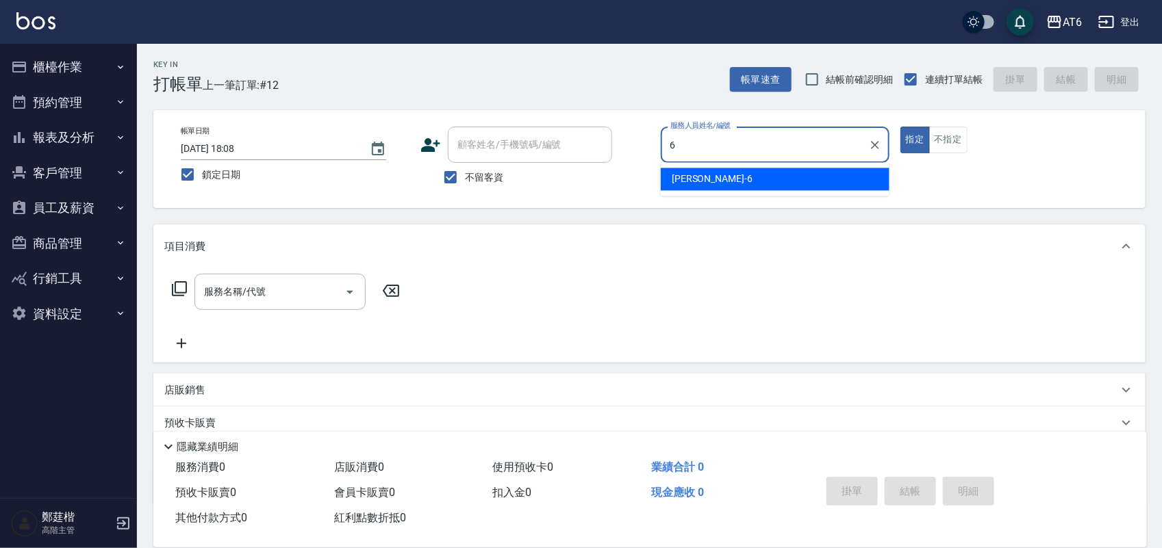
click at [693, 168] on div "[PERSON_NAME] -6" at bounding box center [775, 179] width 229 height 23
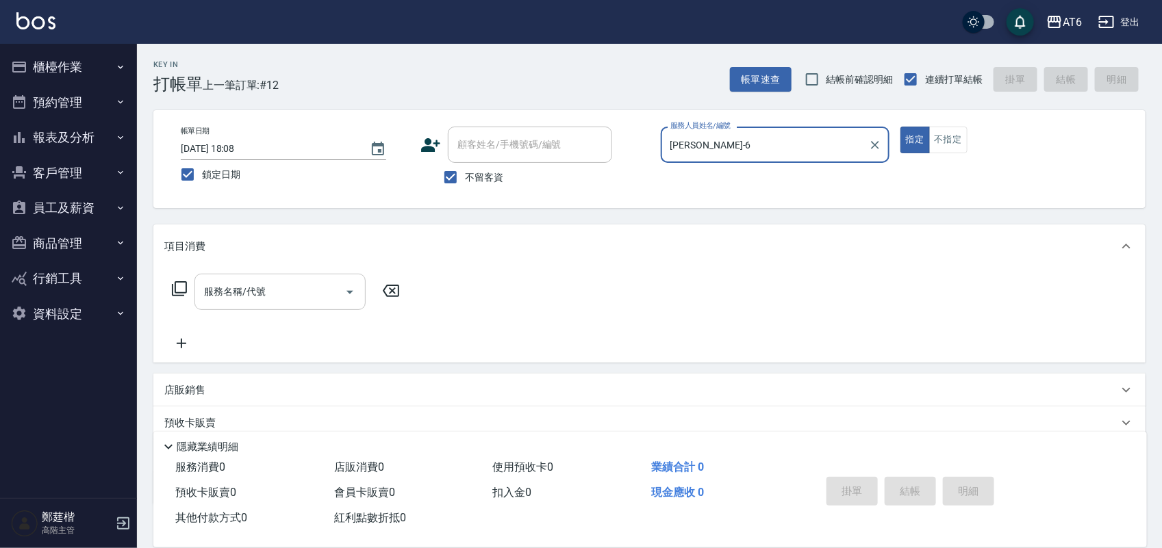
type input "[PERSON_NAME]-6"
click at [290, 302] on input "服務名稱/代號" at bounding box center [270, 292] width 138 height 24
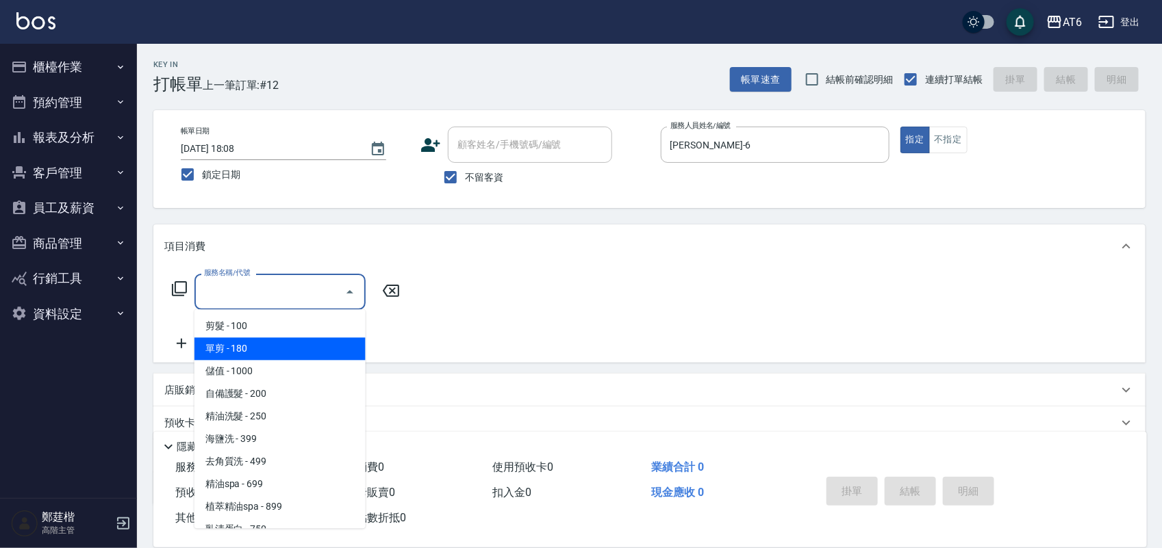
click at [291, 353] on span "單剪 - 180" at bounding box center [279, 349] width 171 height 23
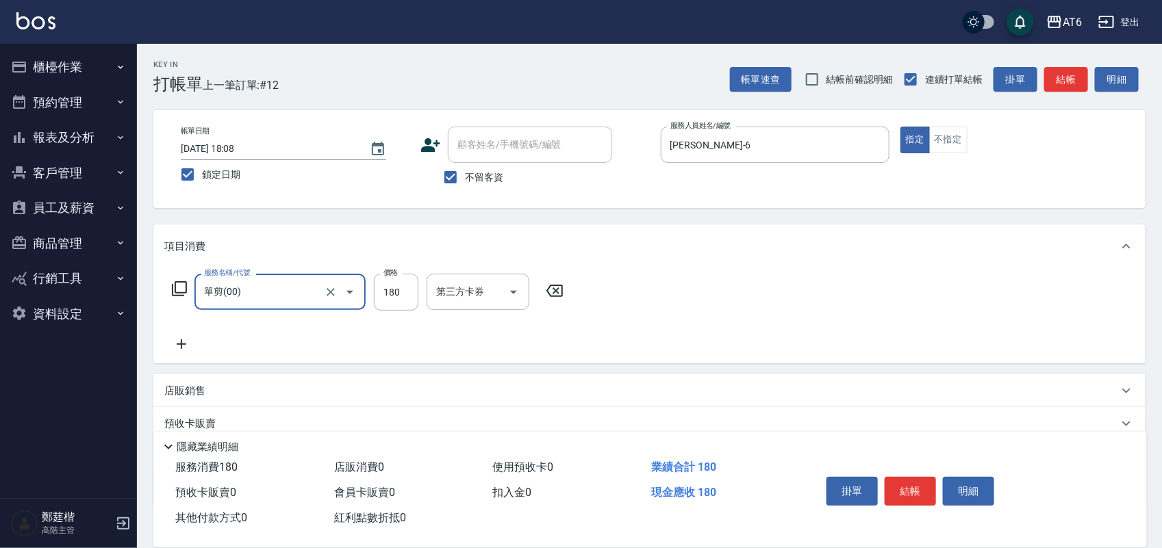
type input "單剪(00)"
click at [398, 303] on input "180" at bounding box center [396, 292] width 44 height 37
type input "200"
drag, startPoint x: 914, startPoint y: 489, endPoint x: 907, endPoint y: 477, distance: 14.1
click at [914, 489] on button "結帳" at bounding box center [909, 491] width 51 height 29
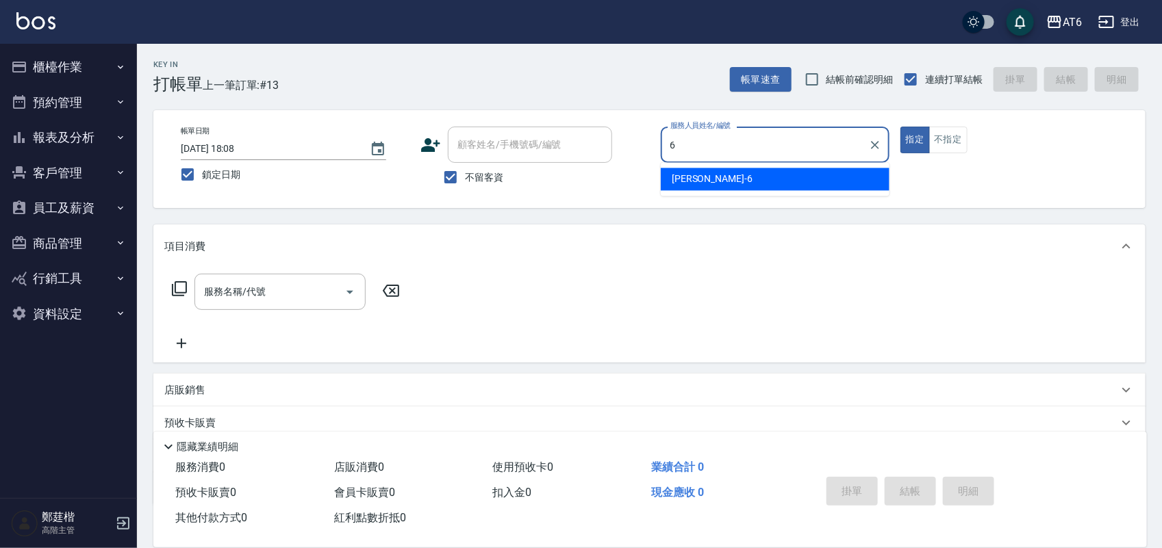
click at [700, 182] on span "[PERSON_NAME] -6" at bounding box center [712, 180] width 81 height 14
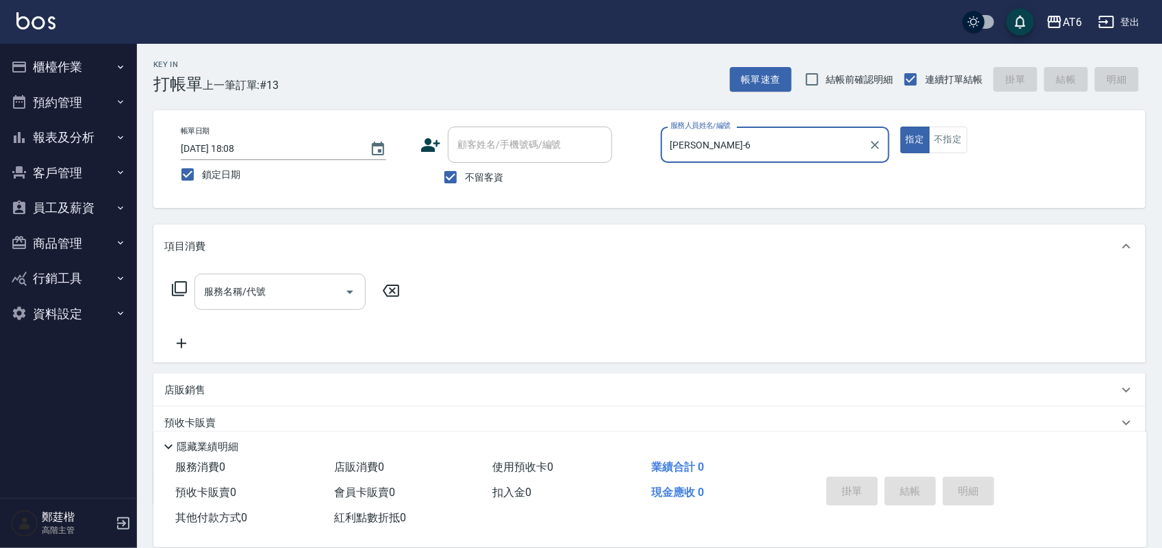
type input "[PERSON_NAME]-6"
click at [315, 286] on input "服務名稱/代號" at bounding box center [270, 292] width 138 height 24
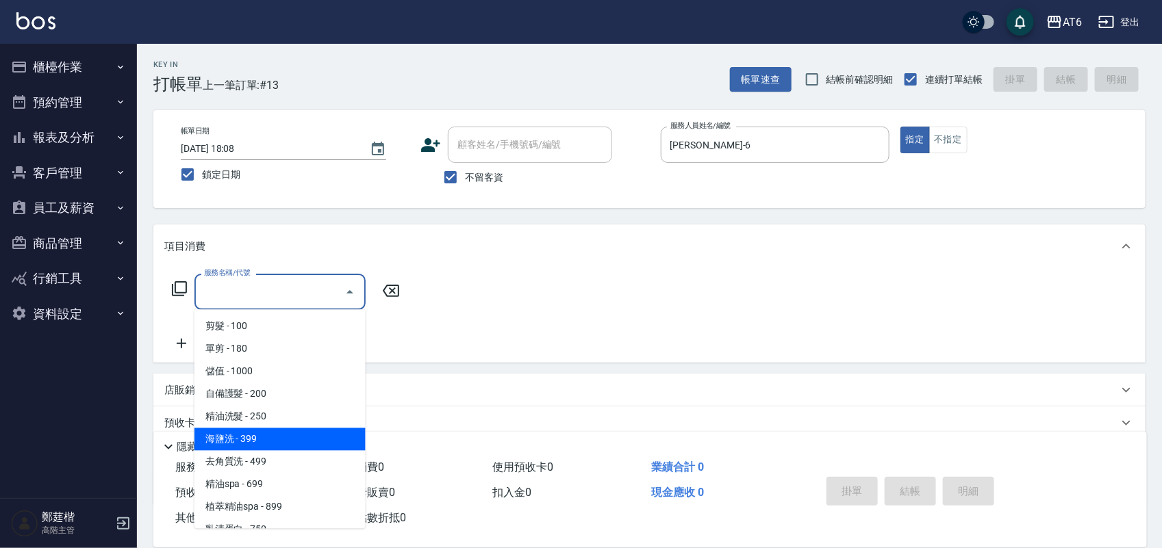
click at [285, 442] on span "海鹽洗 - 399" at bounding box center [279, 440] width 171 height 23
type input "海鹽洗(13)"
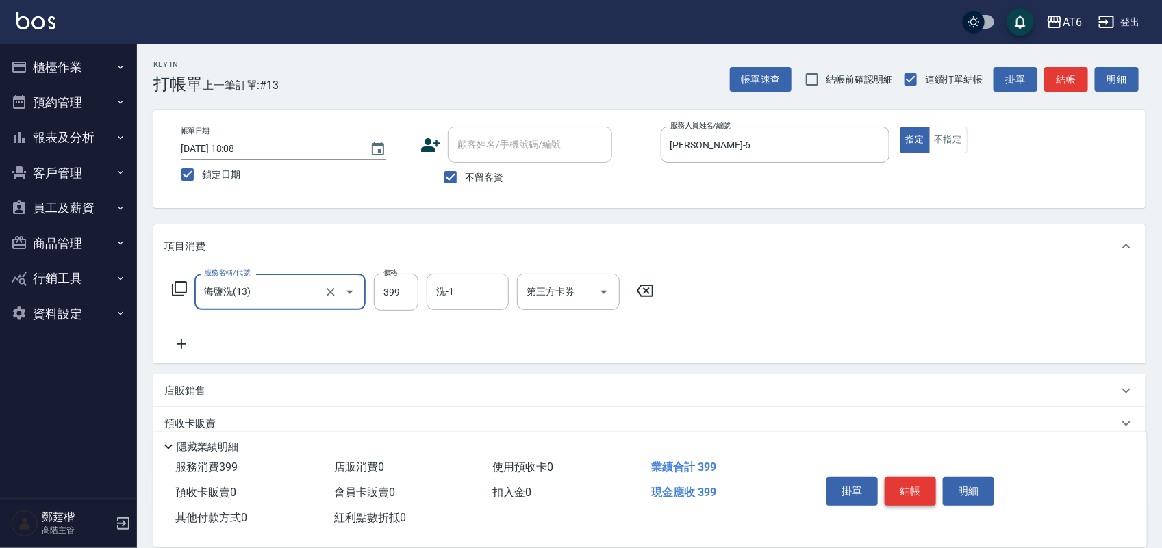
click at [904, 493] on button "結帳" at bounding box center [909, 491] width 51 height 29
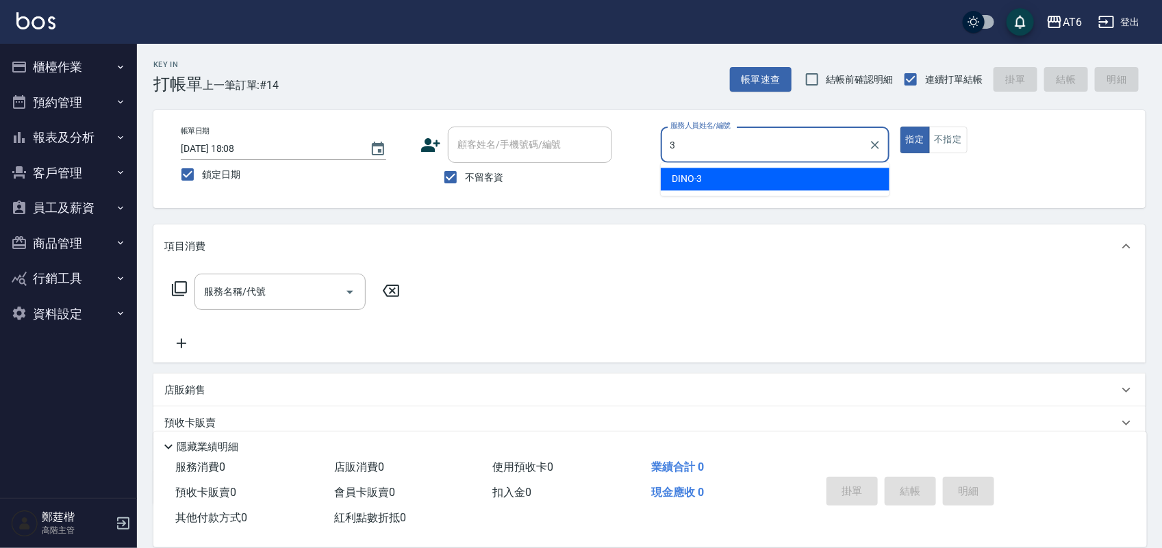
drag, startPoint x: 829, startPoint y: 179, endPoint x: 892, endPoint y: 175, distance: 63.1
click at [830, 178] on div "DINO -3" at bounding box center [775, 179] width 229 height 23
type input "DINO-3"
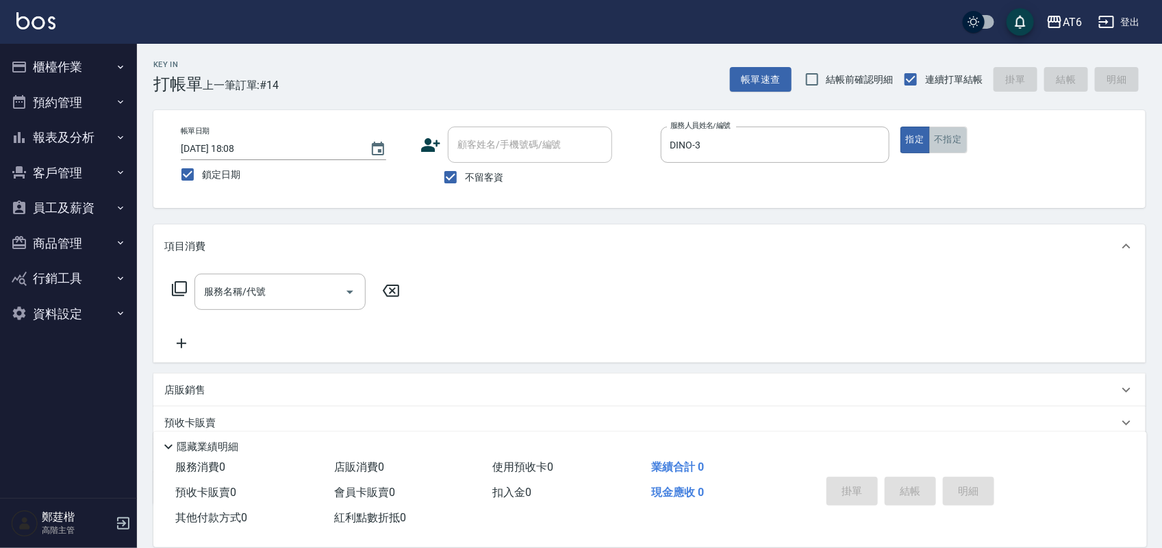
click at [957, 145] on button "不指定" at bounding box center [948, 140] width 38 height 27
click at [298, 300] on input "服務名稱/代號" at bounding box center [270, 292] width 138 height 24
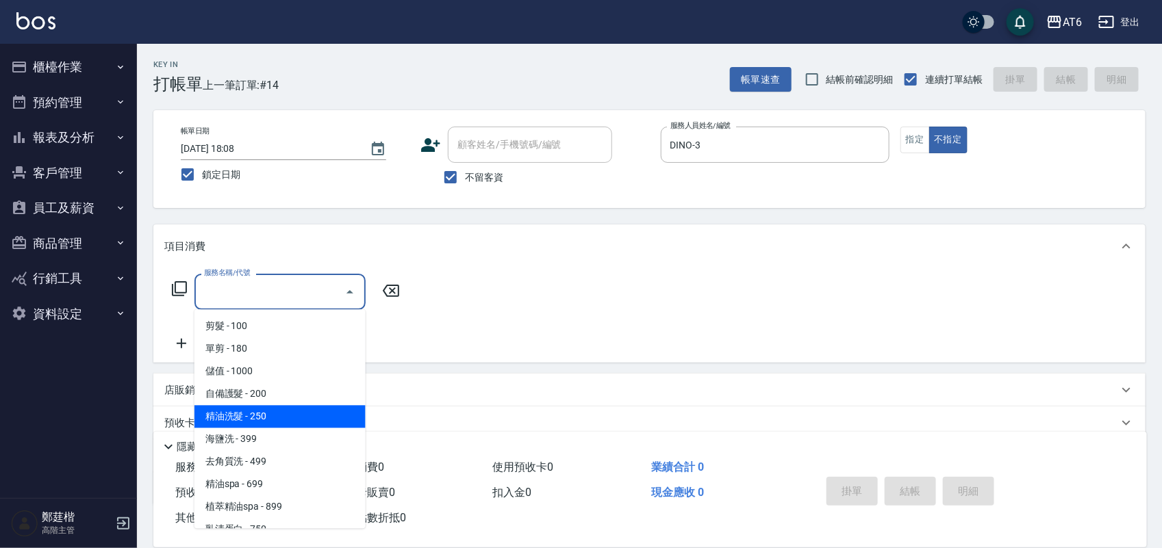
drag, startPoint x: 265, startPoint y: 414, endPoint x: 916, endPoint y: 527, distance: 660.7
click at [267, 415] on span "精油洗髮 - 250" at bounding box center [279, 417] width 171 height 23
type input "精油洗髮(12)"
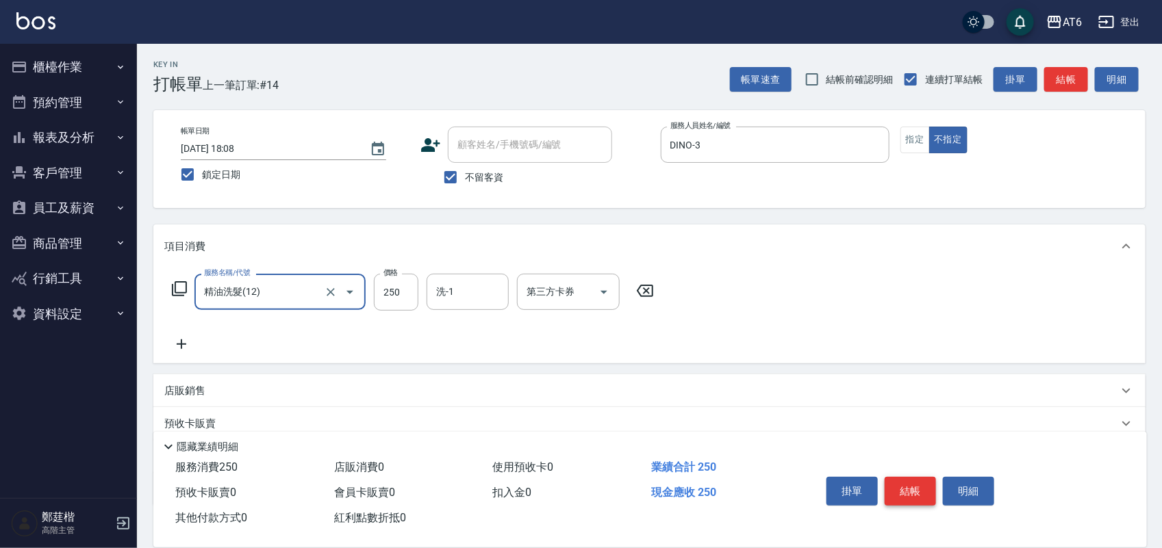
click at [919, 489] on button "結帳" at bounding box center [909, 491] width 51 height 29
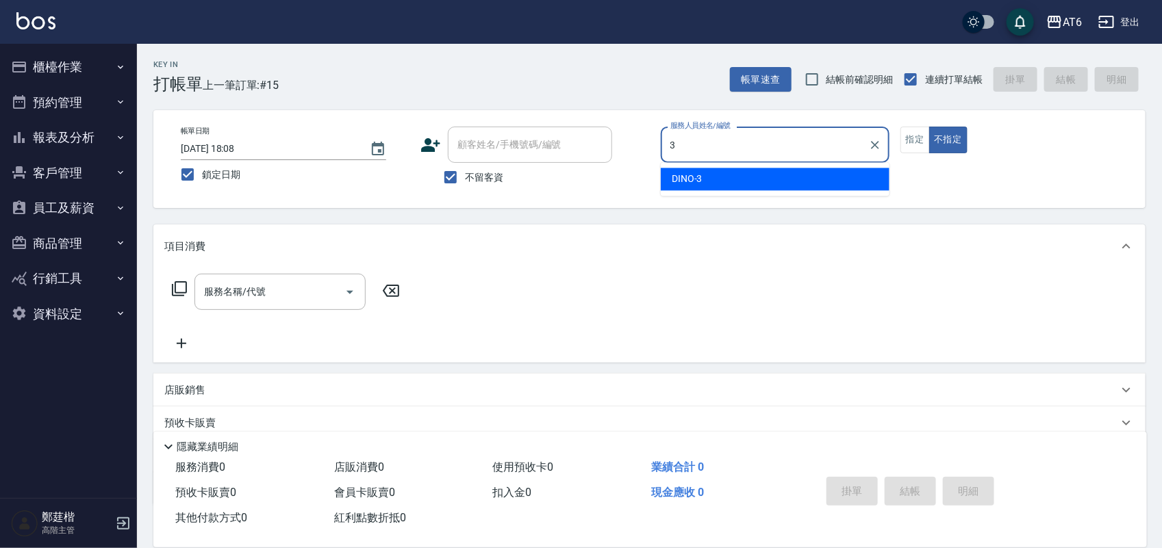
click at [748, 180] on div "DINO -3" at bounding box center [775, 179] width 229 height 23
type input "DINO-3"
click at [260, 294] on div "服務名稱/代號 服務名稱/代號" at bounding box center [279, 292] width 171 height 36
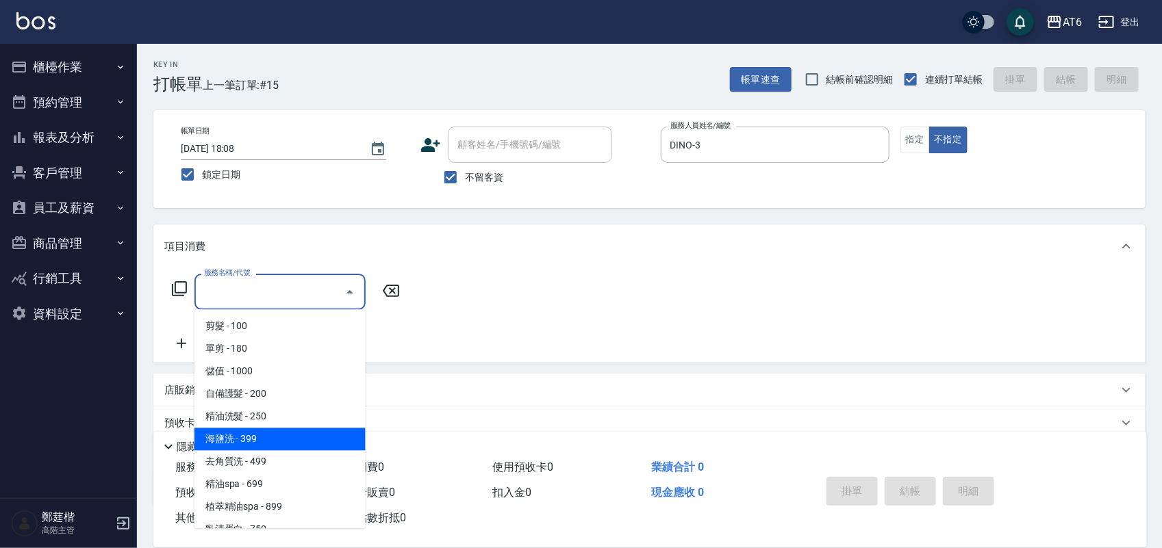
click at [306, 435] on span "海鹽洗 - 399" at bounding box center [279, 440] width 171 height 23
type input "海鹽洗(13)"
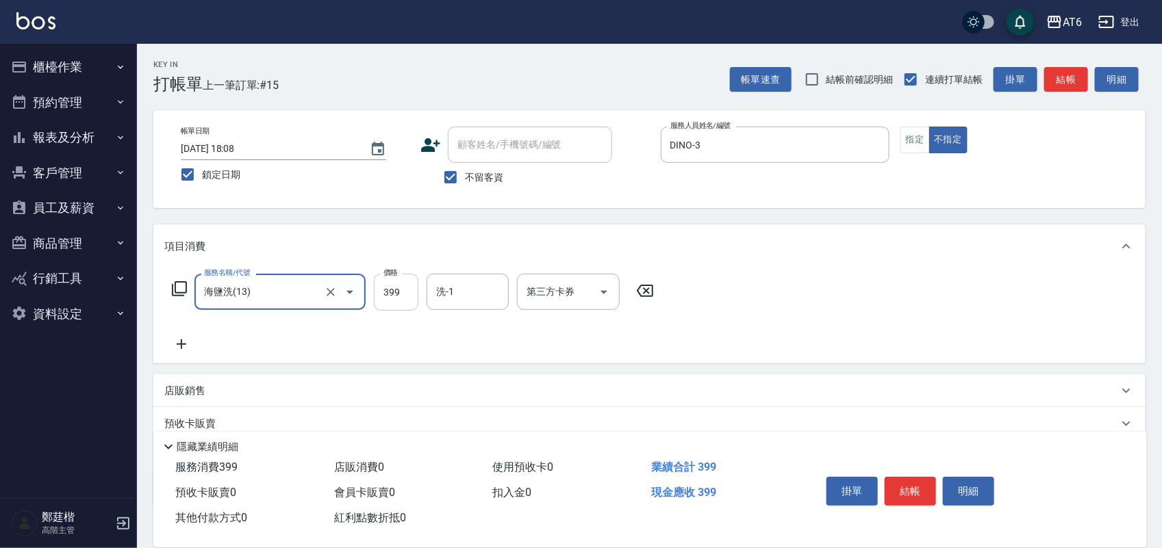
click at [414, 290] on input "399" at bounding box center [396, 292] width 44 height 37
type input "579"
click at [457, 289] on input "洗-1" at bounding box center [468, 292] width 70 height 24
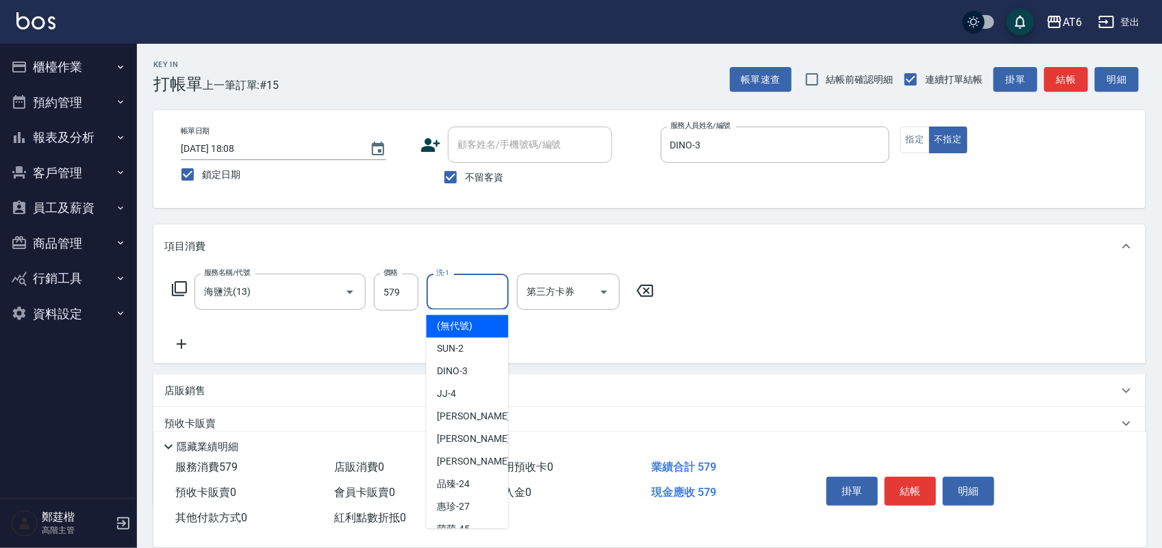
type input "4"
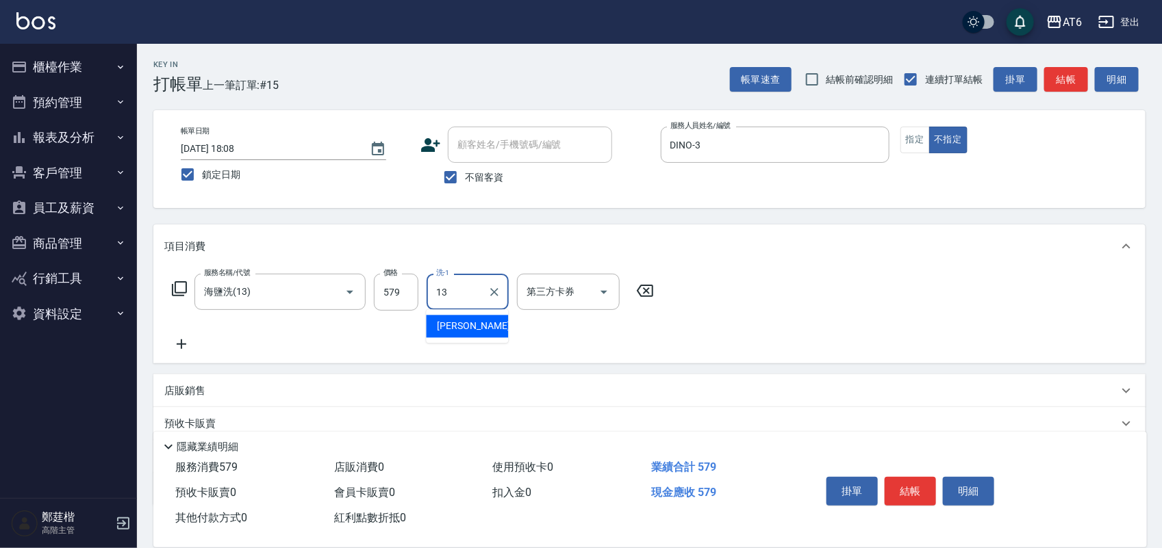
click at [448, 323] on span "阿修 -13" at bounding box center [480, 327] width 86 height 14
type input "阿修-13"
click at [916, 478] on button "結帳" at bounding box center [909, 491] width 51 height 29
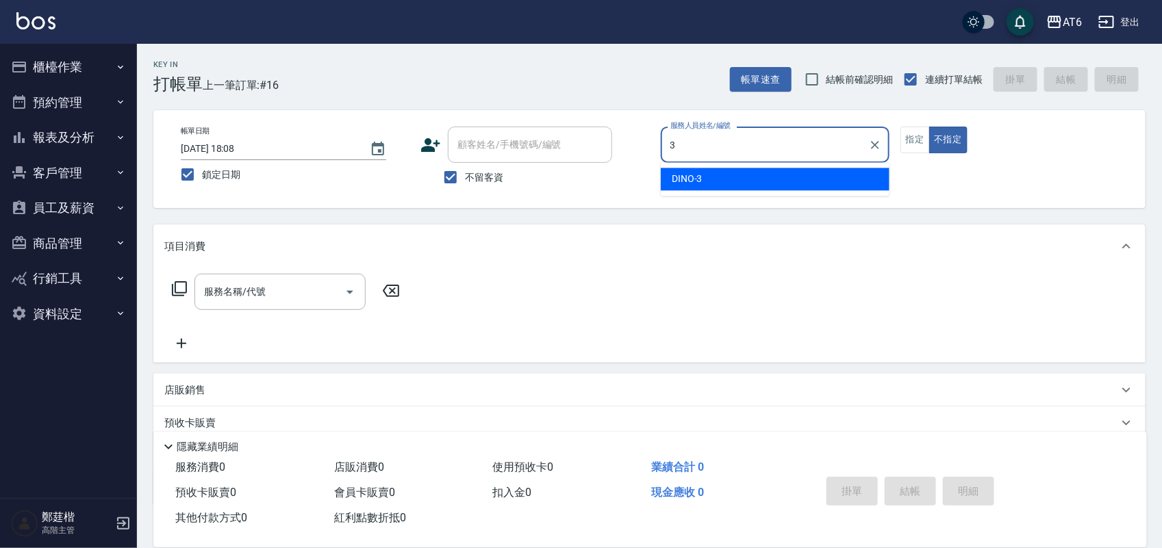
click at [780, 179] on div "DINO -3" at bounding box center [775, 179] width 229 height 23
type input "DINO-3"
click at [907, 146] on button "指定" at bounding box center [914, 140] width 29 height 27
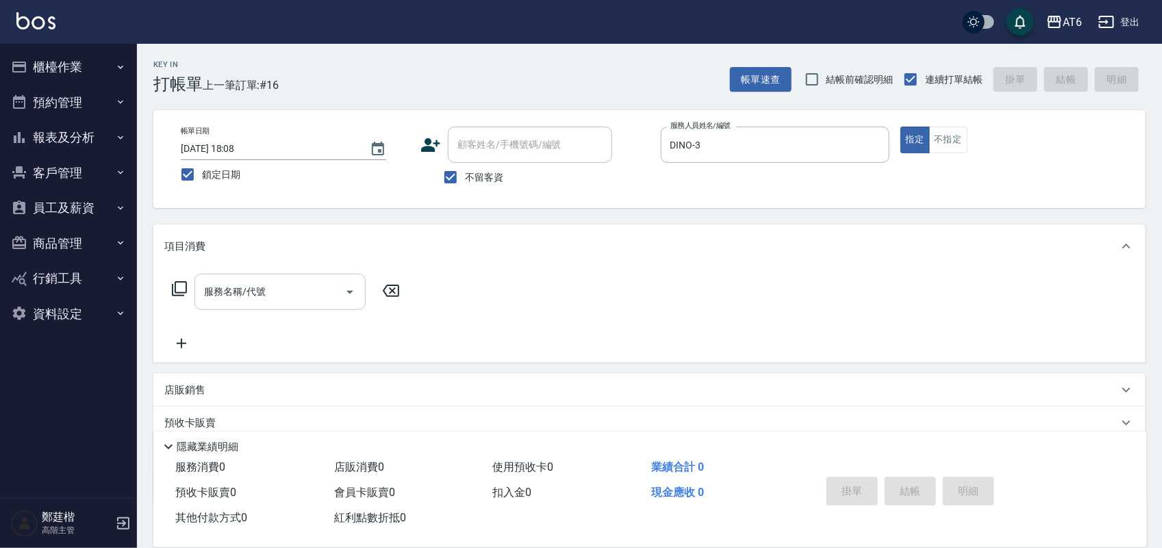
click at [282, 295] on input "服務名稱/代號" at bounding box center [270, 292] width 138 height 24
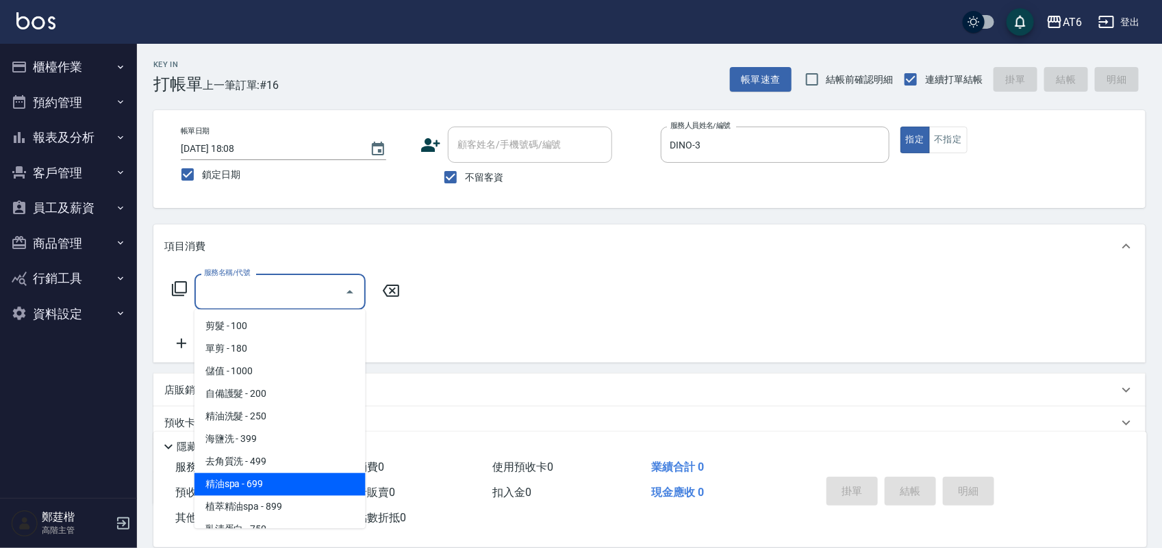
click at [281, 483] on span "精油spa - 699" at bounding box center [279, 485] width 171 height 23
type input "精油spa(15)"
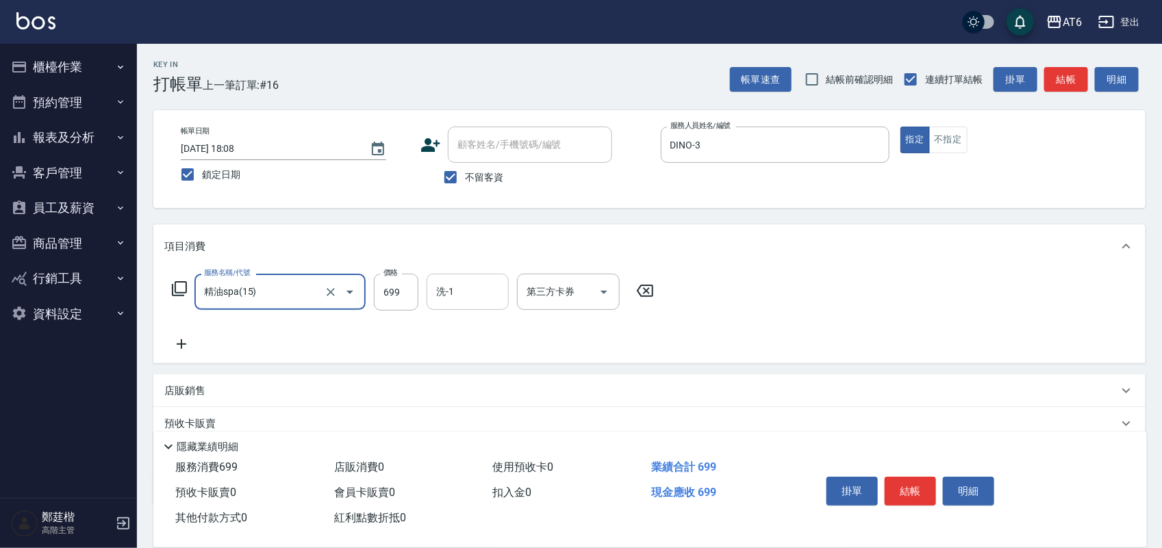
click at [463, 292] on input "洗-1" at bounding box center [468, 292] width 70 height 24
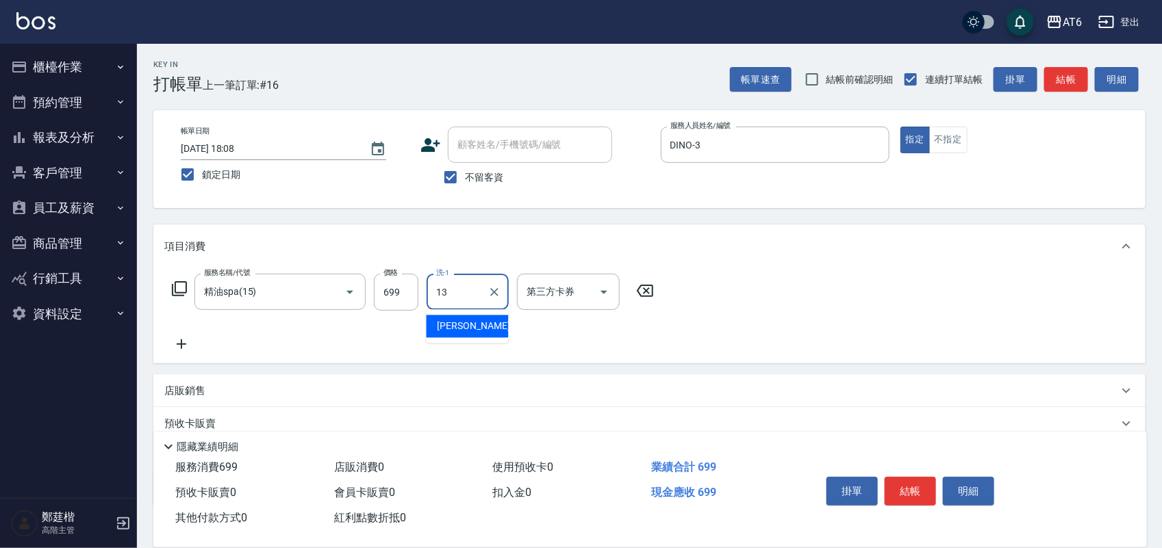
click at [456, 331] on span "阿修 -13" at bounding box center [480, 327] width 86 height 14
type input "阿修-13"
click at [899, 493] on button "結帳" at bounding box center [909, 491] width 51 height 29
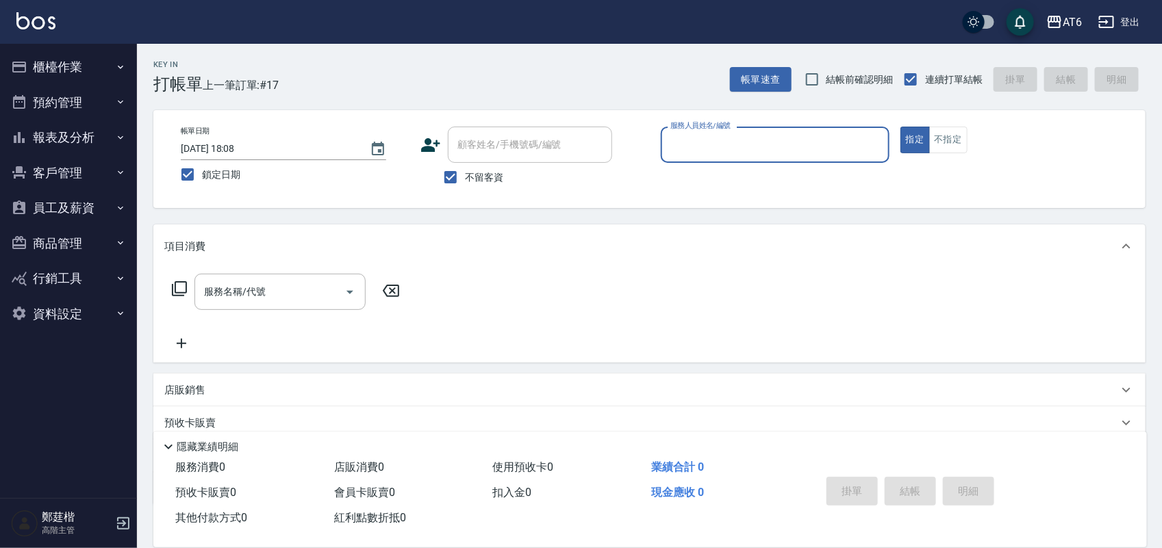
click at [75, 71] on button "櫃檯作業" at bounding box center [68, 67] width 126 height 36
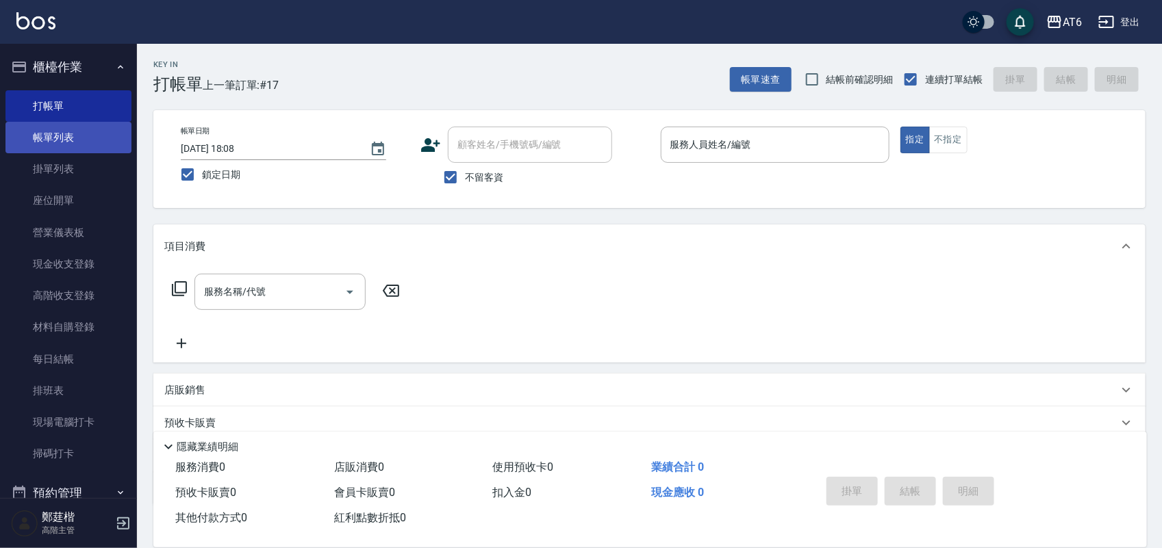
click at [39, 134] on link "帳單列表" at bounding box center [68, 137] width 126 height 31
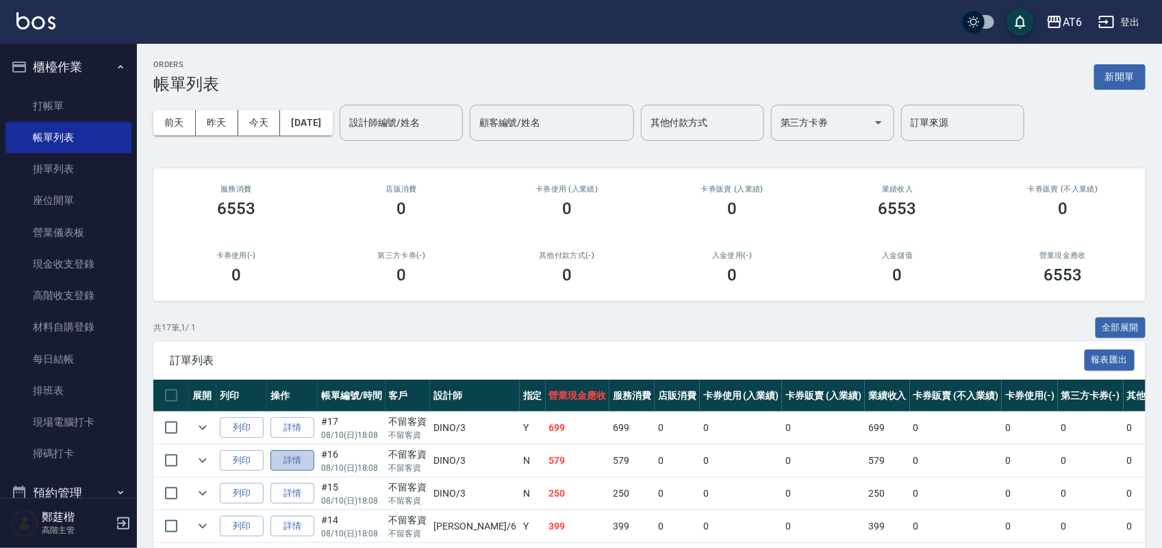
click at [308, 459] on link "詳情" at bounding box center [292, 460] width 44 height 21
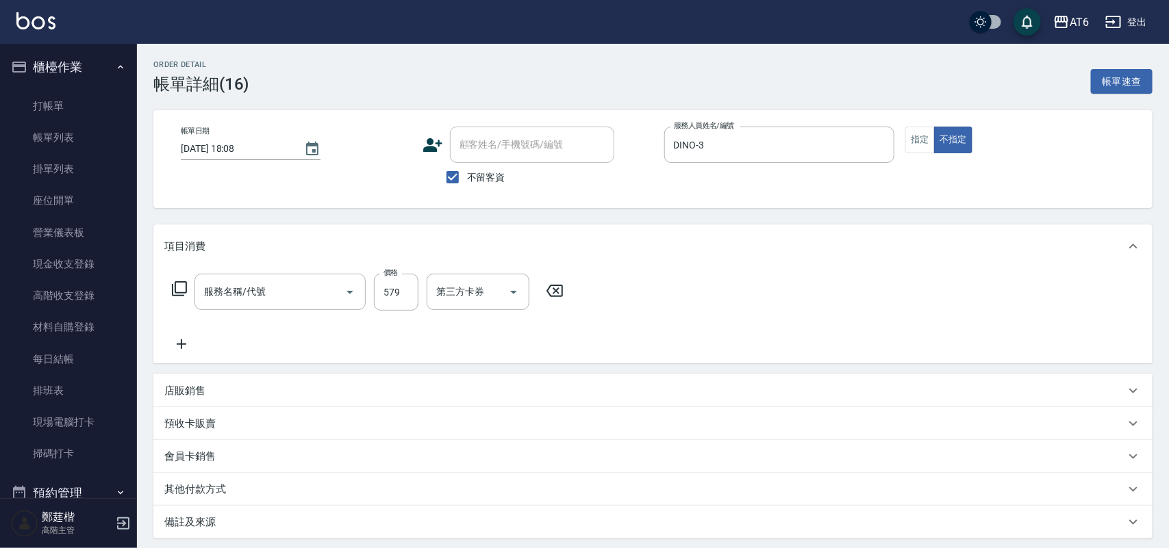
type input "[DATE] 18:08"
checkbox input "true"
type input "DINO-3"
type input "海鹽洗(13)"
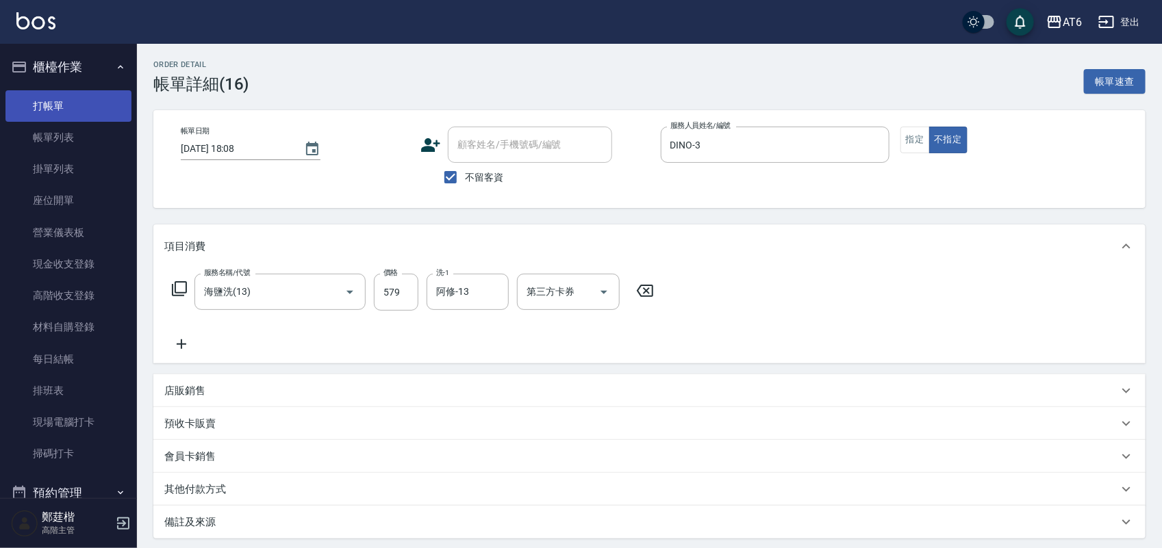
click at [89, 99] on link "打帳單" at bounding box center [68, 105] width 126 height 31
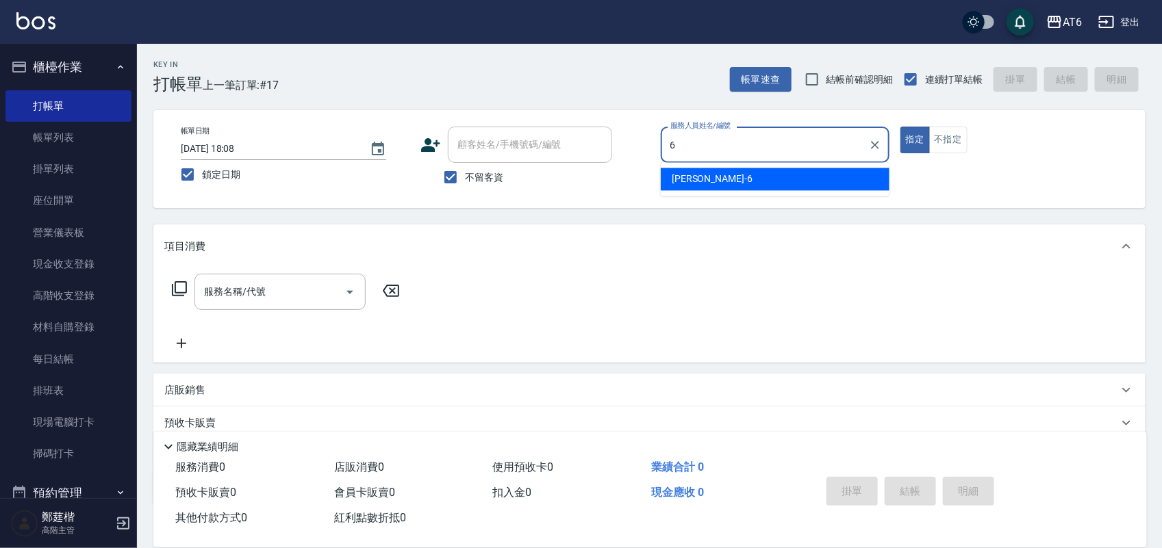
click at [683, 179] on span "[PERSON_NAME] -6" at bounding box center [712, 180] width 81 height 14
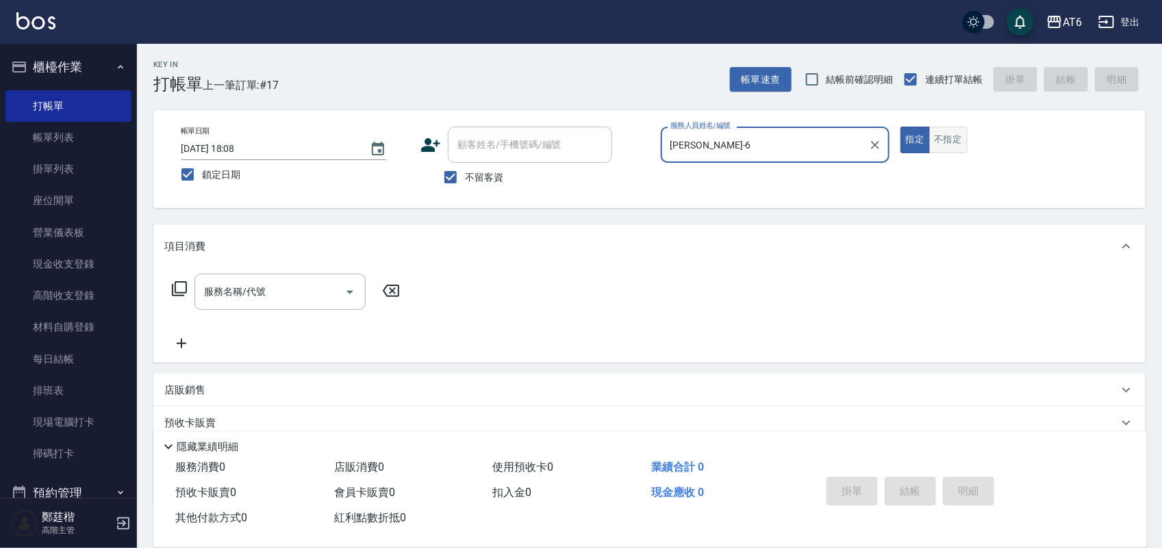
type input "[PERSON_NAME]-6"
click at [948, 148] on button "不指定" at bounding box center [948, 140] width 38 height 27
drag, startPoint x: 262, startPoint y: 270, endPoint x: 270, endPoint y: 278, distance: 11.7
click at [262, 272] on div "服務名稱/代號 服務名稱/代號" at bounding box center [649, 315] width 992 height 94
click at [278, 288] on input "服務名稱/代號" at bounding box center [270, 292] width 138 height 24
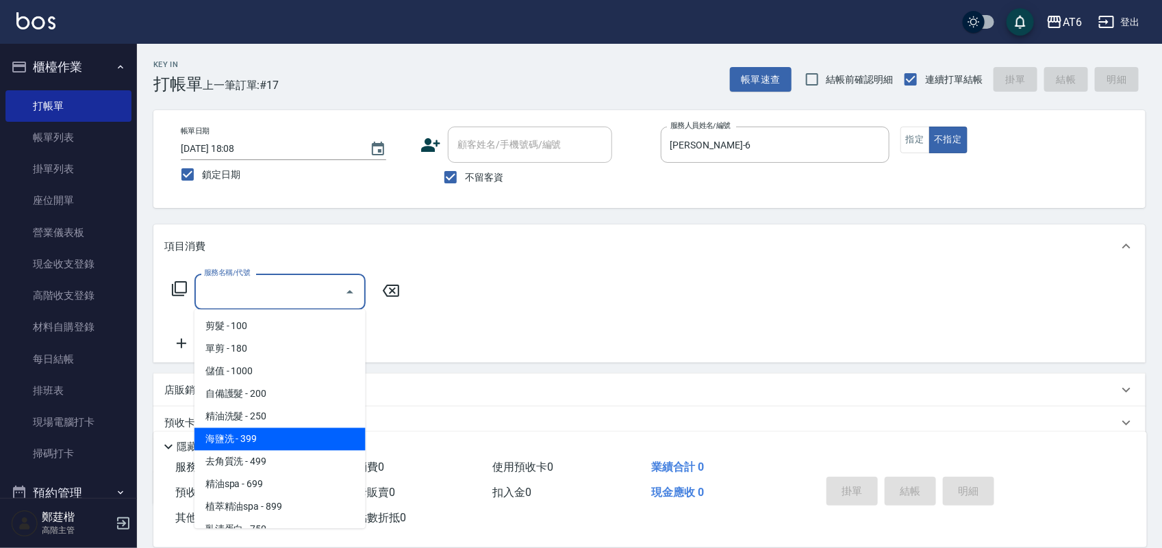
click at [284, 433] on span "海鹽洗 - 399" at bounding box center [279, 440] width 171 height 23
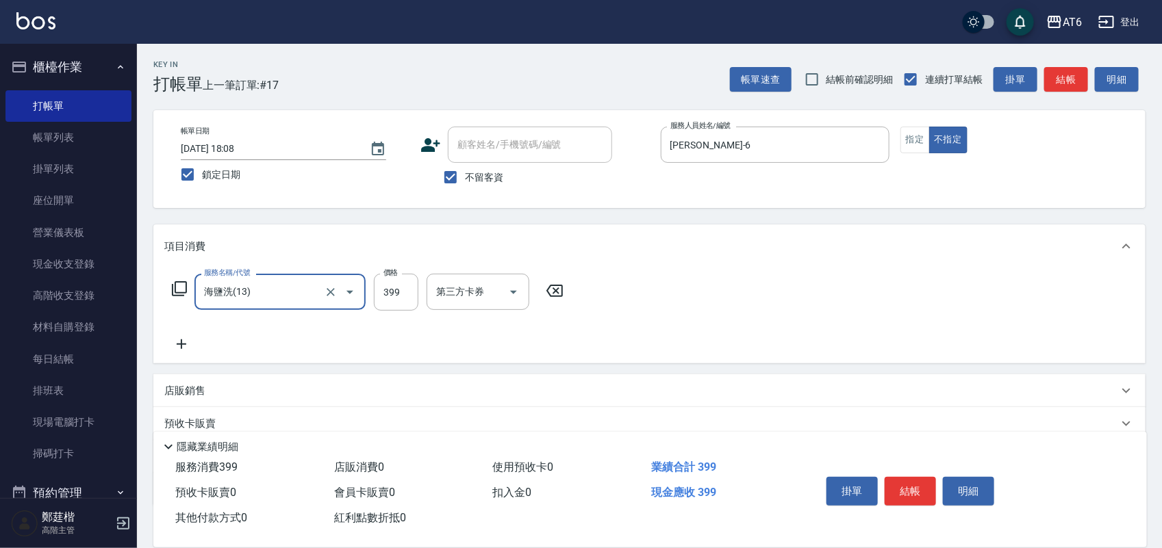
type input "海鹽洗(13)"
click at [412, 300] on input "399" at bounding box center [396, 292] width 44 height 37
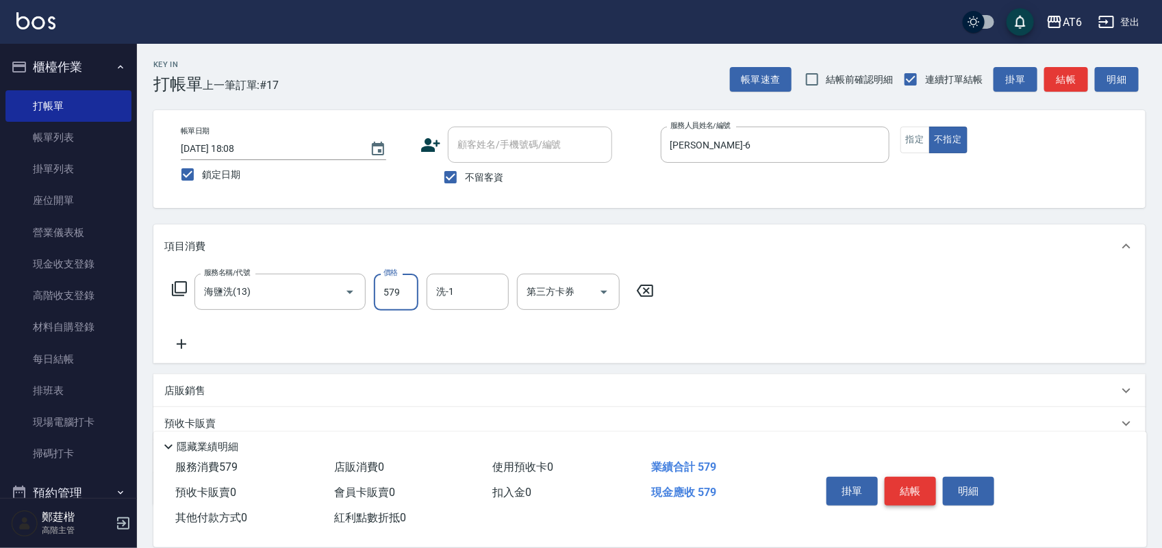
type input "579"
click at [906, 485] on button "結帳" at bounding box center [909, 491] width 51 height 29
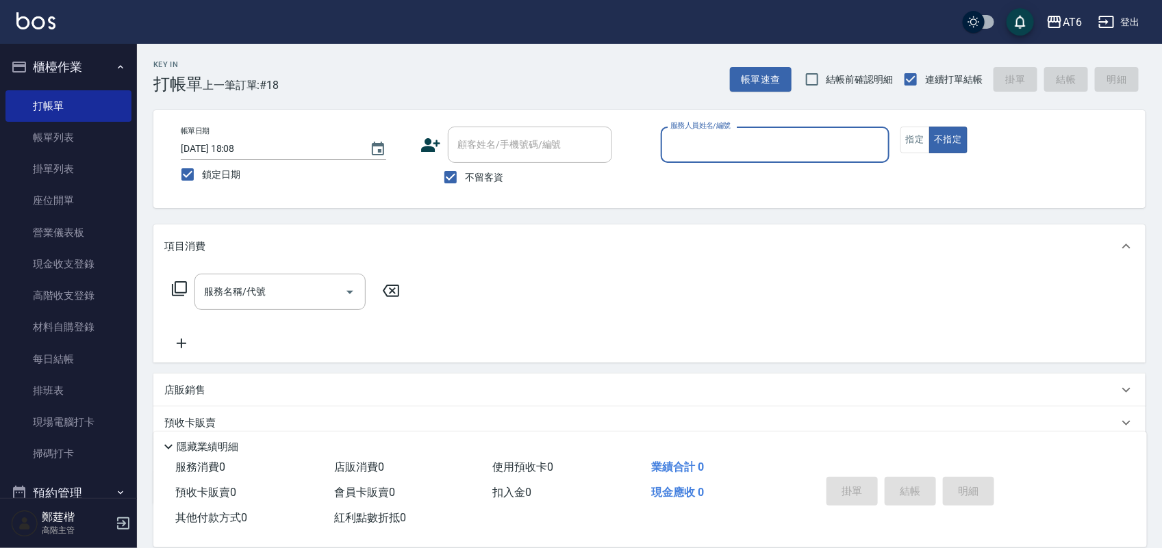
click at [115, 65] on icon "button" at bounding box center [120, 67] width 11 height 11
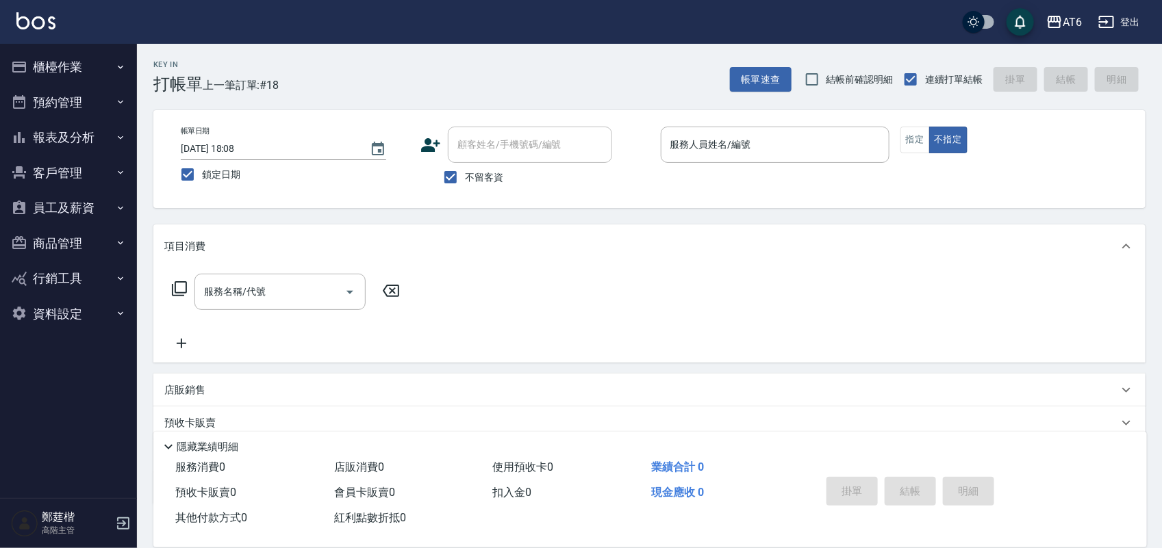
click at [94, 108] on button "預約管理" at bounding box center [68, 103] width 126 height 36
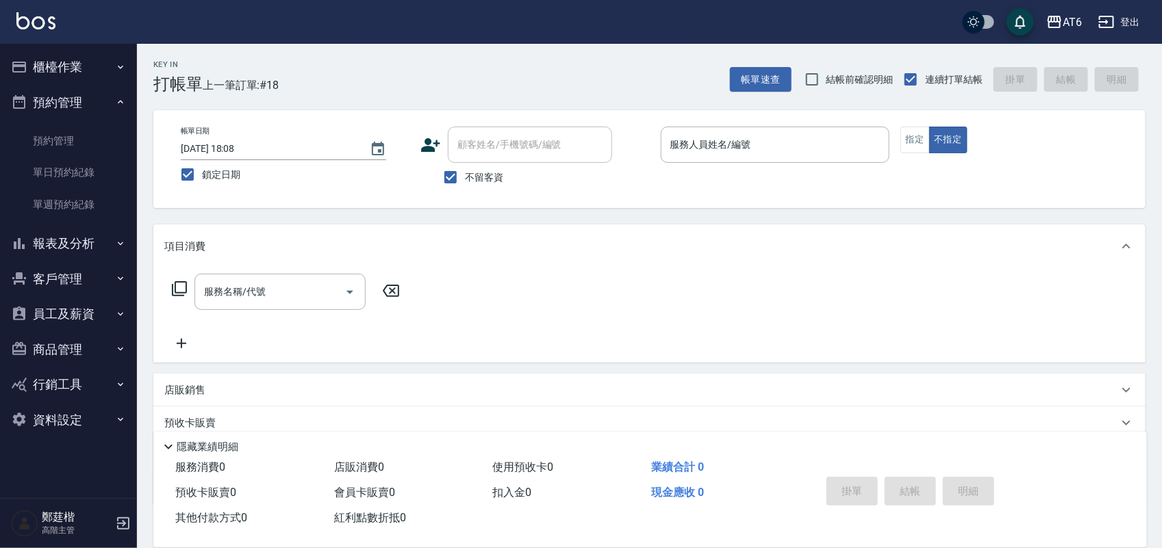
click at [94, 108] on button "預約管理" at bounding box center [68, 103] width 126 height 36
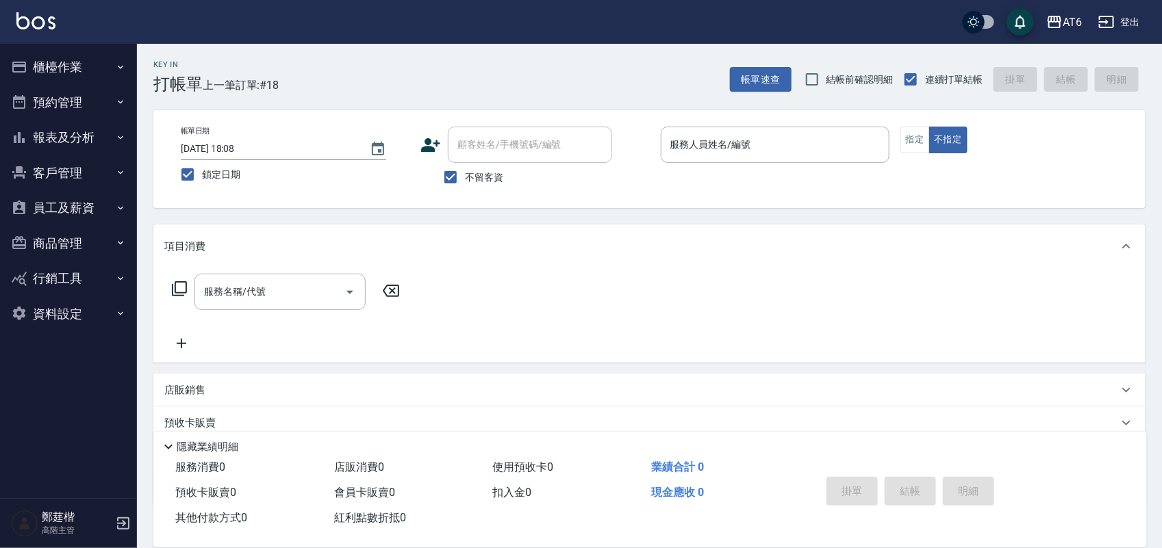
click at [103, 142] on button "報表及分析" at bounding box center [68, 138] width 126 height 36
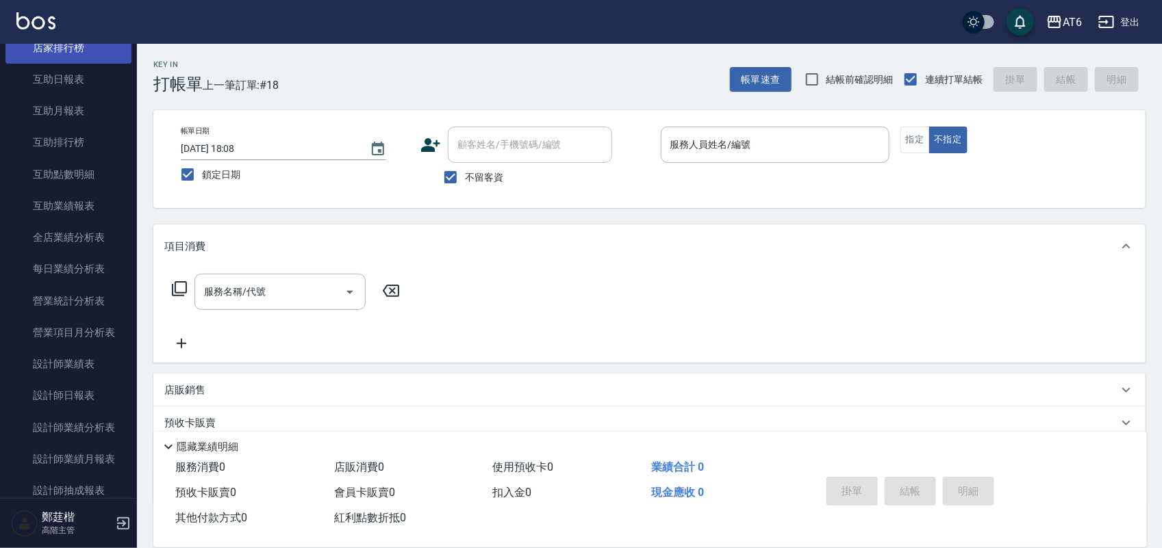
scroll to position [257, 0]
click at [101, 76] on link "互助日報表" at bounding box center [68, 77] width 126 height 31
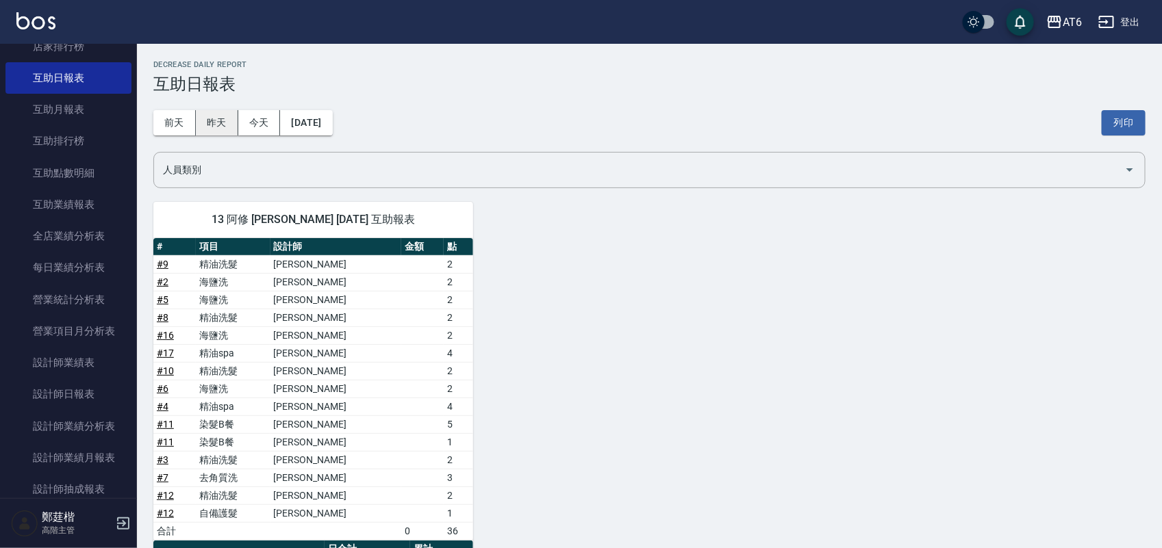
click at [216, 128] on button "昨天" at bounding box center [217, 122] width 42 height 25
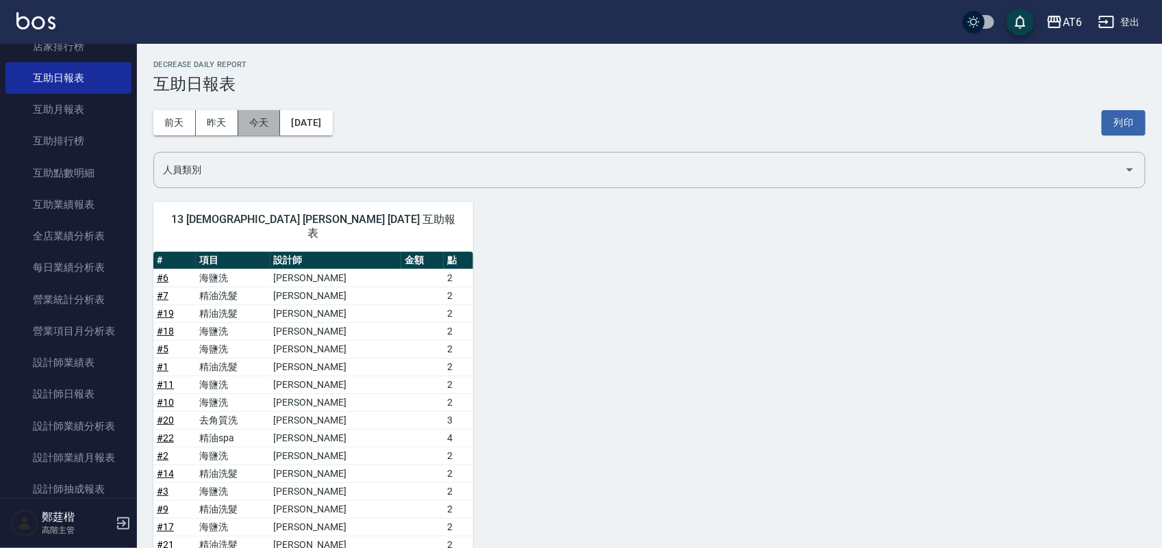
click at [261, 124] on button "今天" at bounding box center [259, 122] width 42 height 25
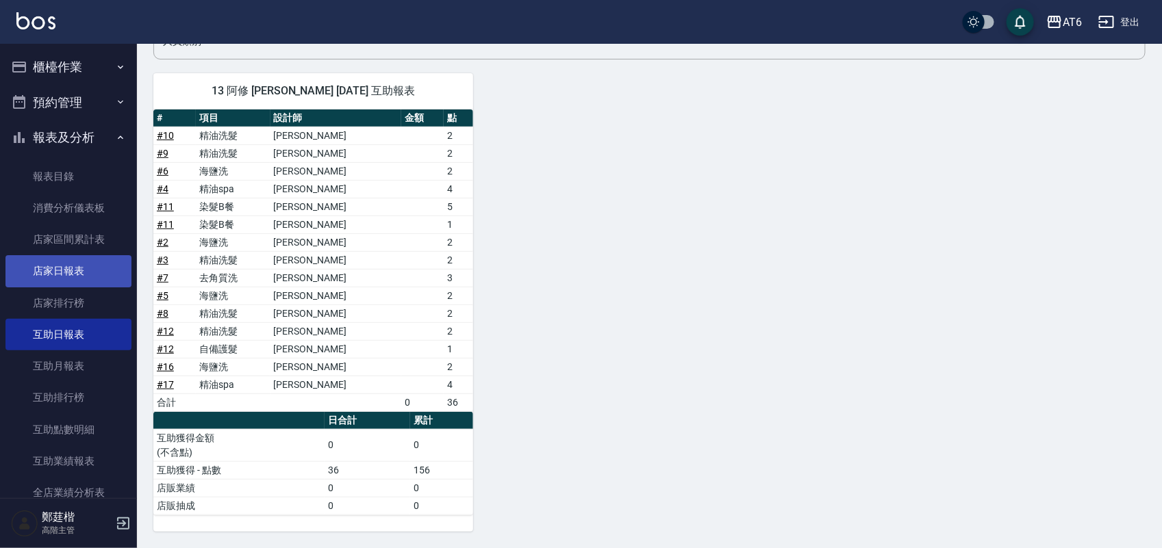
click at [100, 272] on link "店家日報表" at bounding box center [68, 270] width 126 height 31
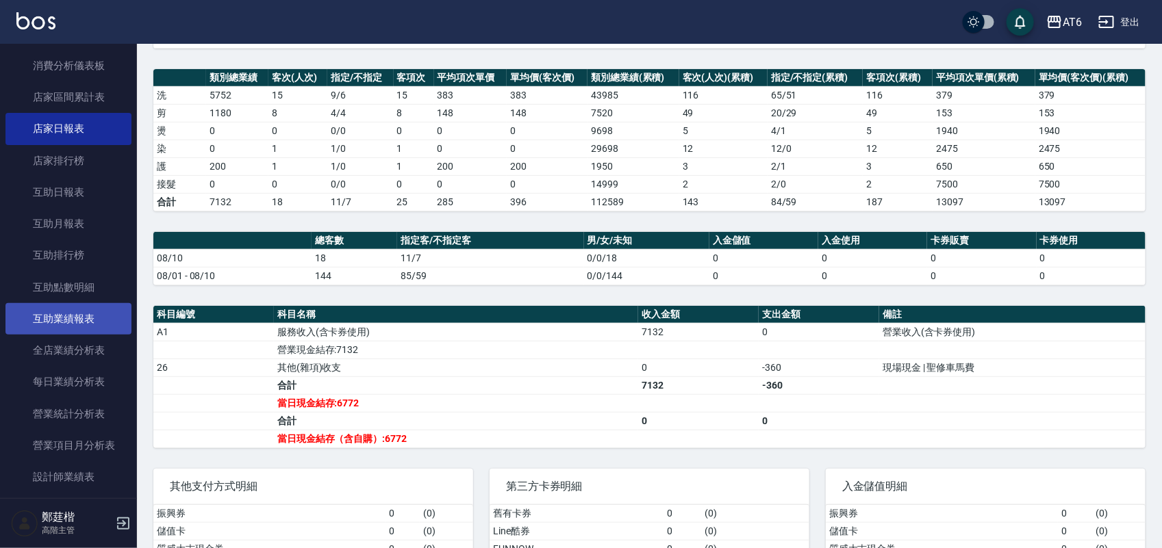
scroll to position [171, 0]
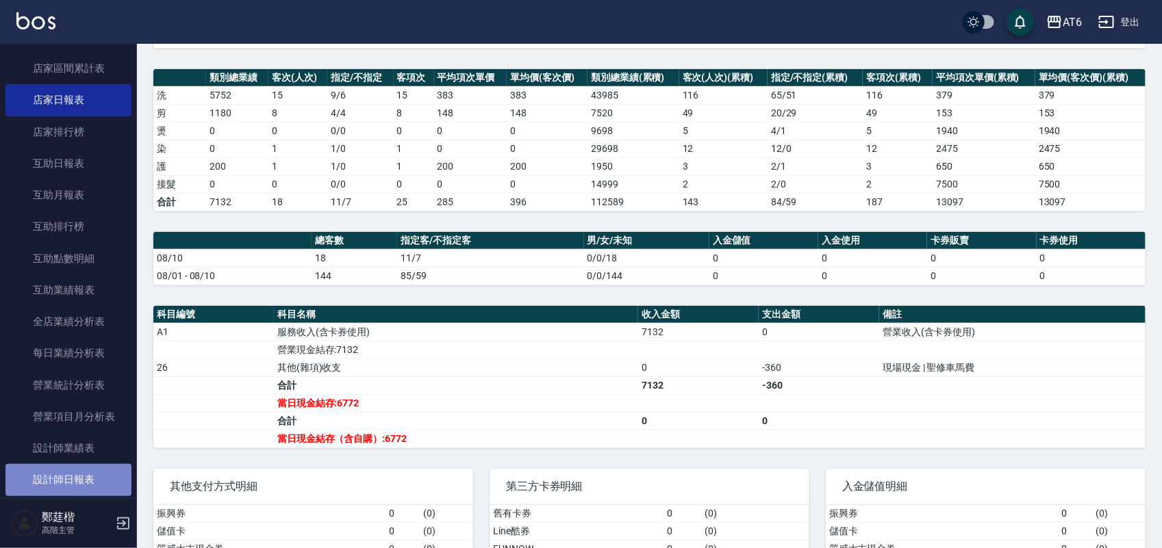
click at [68, 481] on link "設計師日報表" at bounding box center [68, 479] width 126 height 31
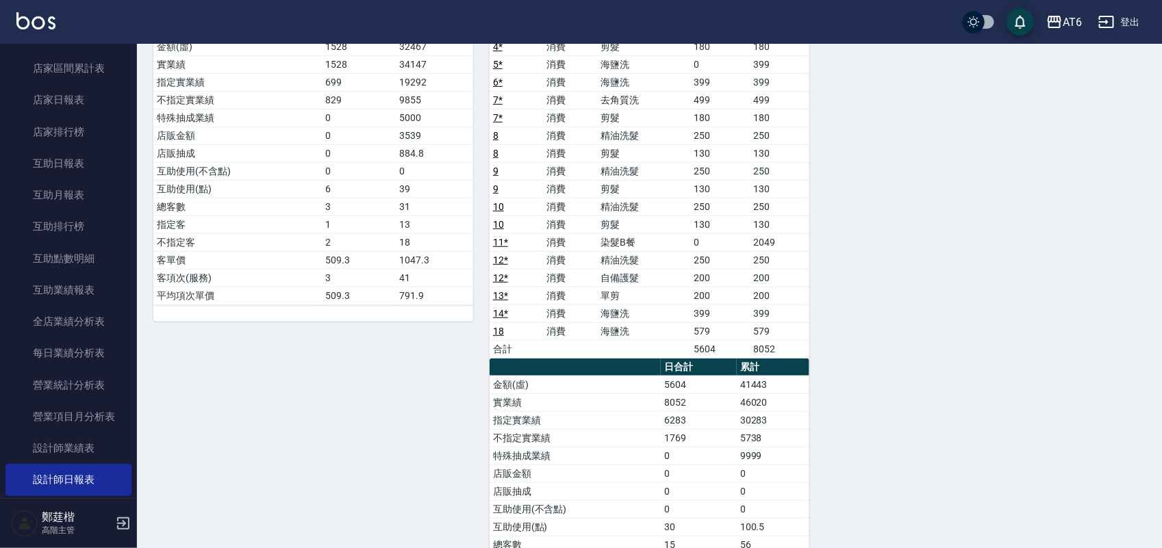
scroll to position [171, 0]
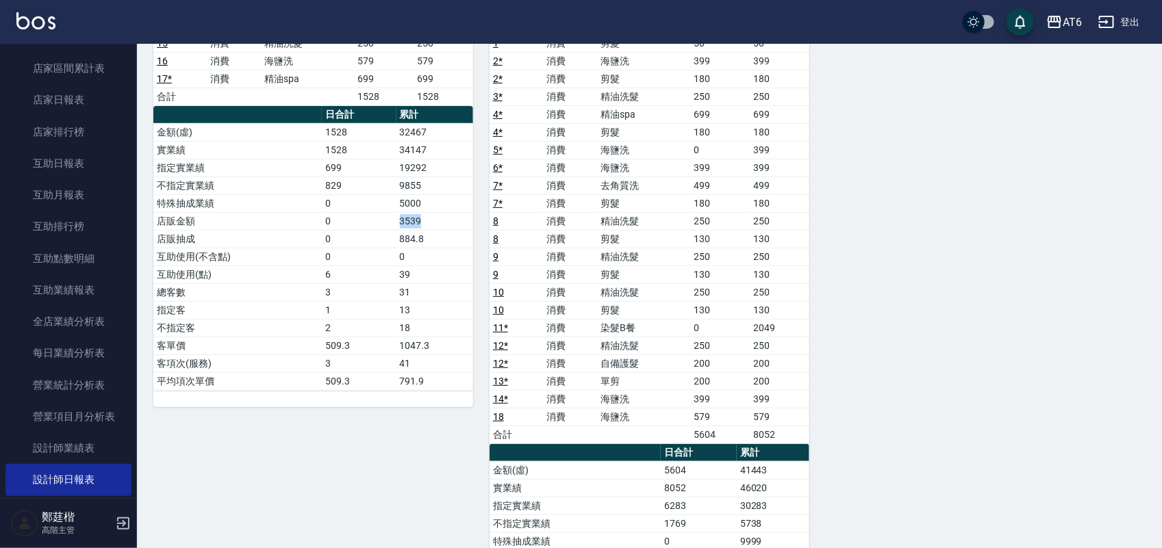
drag, startPoint x: 438, startPoint y: 220, endPoint x: 397, endPoint y: 219, distance: 41.1
click at [397, 219] on td "3539" at bounding box center [434, 221] width 77 height 18
drag, startPoint x: 438, startPoint y: 155, endPoint x: 380, endPoint y: 156, distance: 58.2
click at [381, 156] on tr "實業績 1528 34147" at bounding box center [313, 150] width 320 height 18
click at [379, 156] on td "1528" at bounding box center [359, 150] width 75 height 18
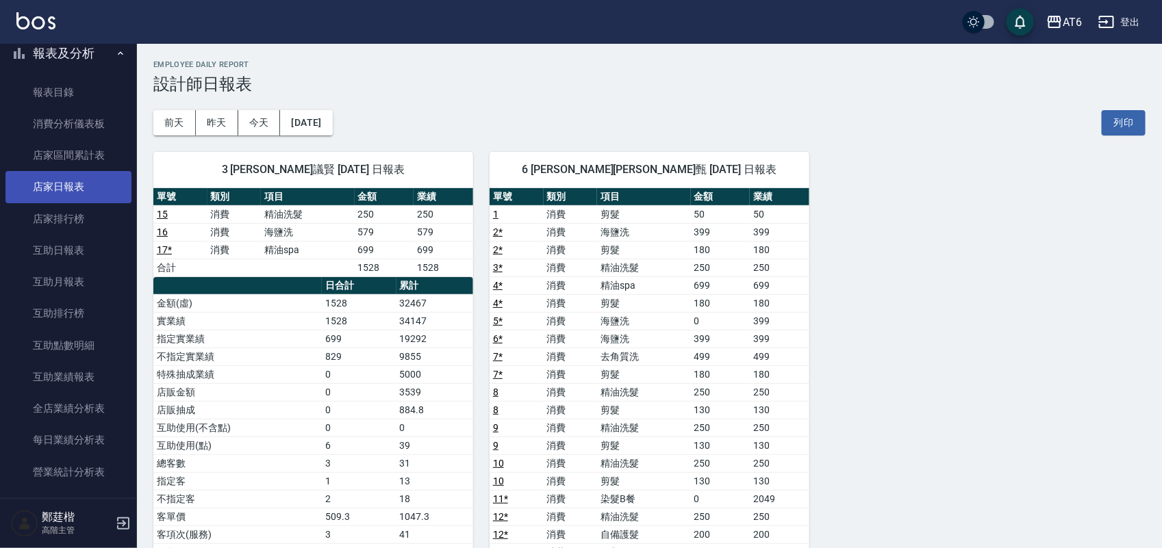
scroll to position [0, 0]
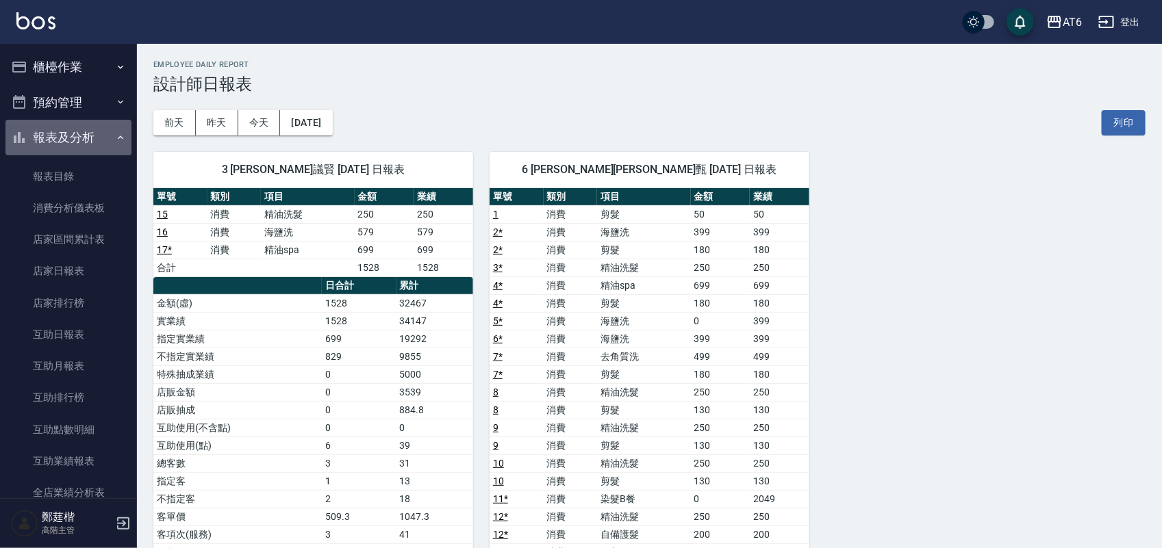
click at [106, 138] on button "報表及分析" at bounding box center [68, 138] width 126 height 36
